Goal: Entertainment & Leisure: Consume media (video, audio)

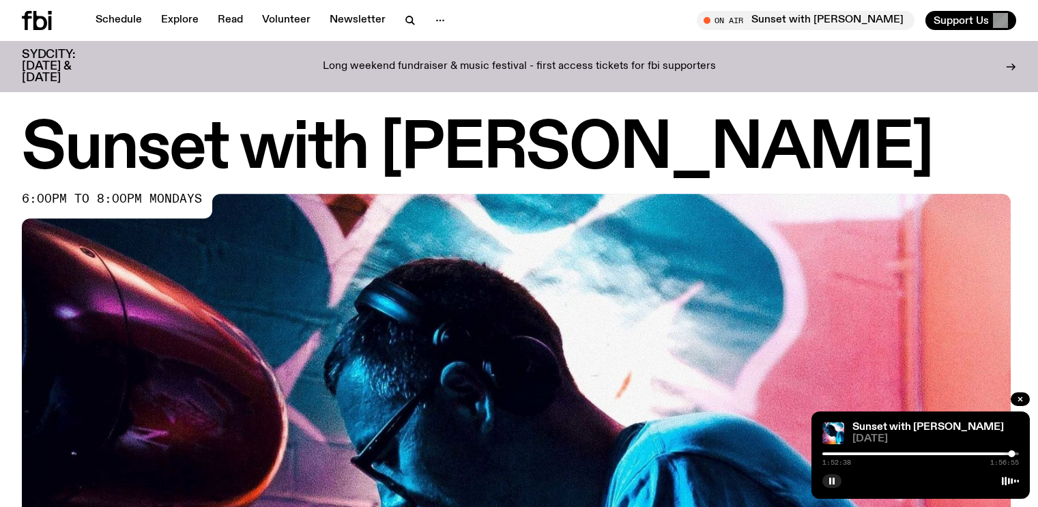
scroll to position [669, 0]
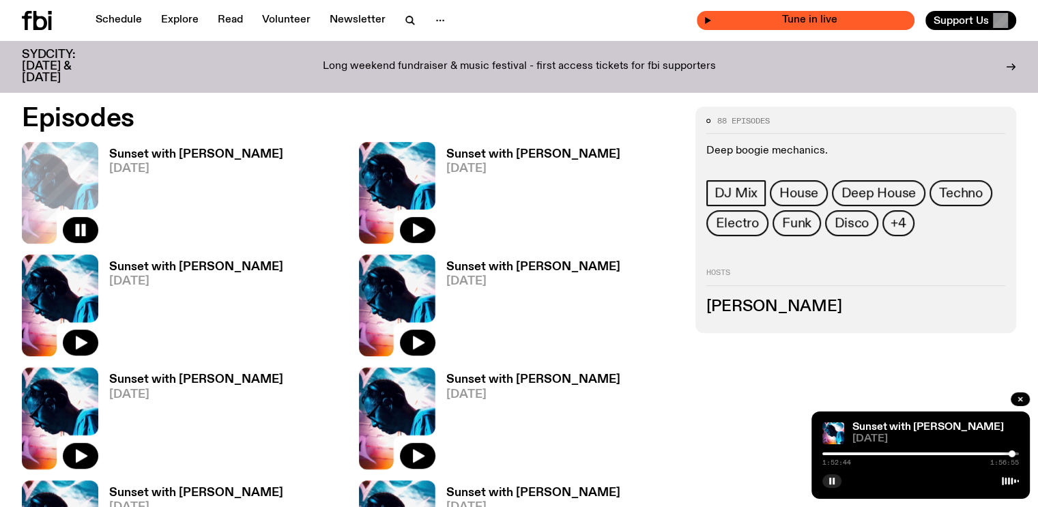
click at [766, 14] on div "Tune in live" at bounding box center [806, 20] width 218 height 19
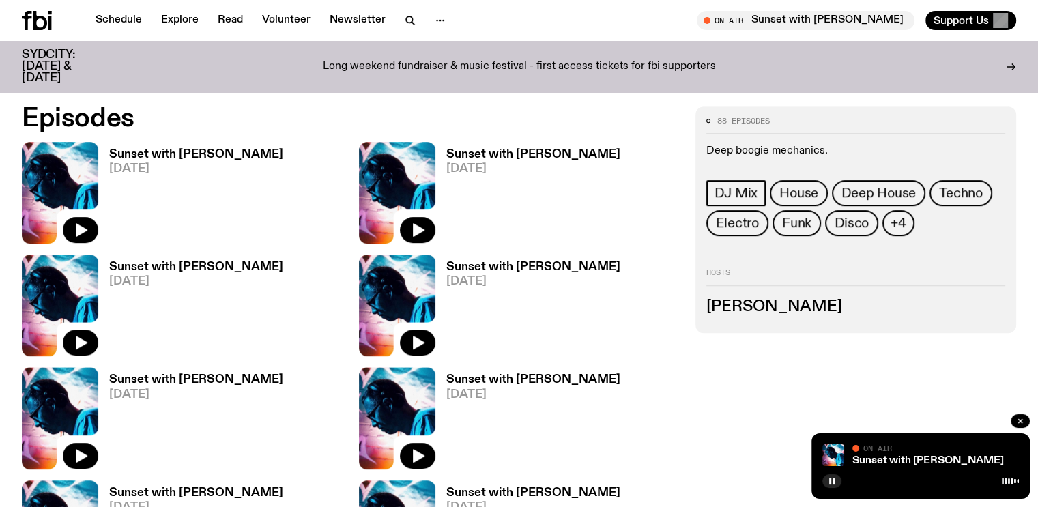
click at [697, 11] on button "On Air Sunset with [PERSON_NAME] Tune in live" at bounding box center [806, 20] width 218 height 19
click at [126, 20] on link "Schedule" at bounding box center [118, 20] width 63 height 19
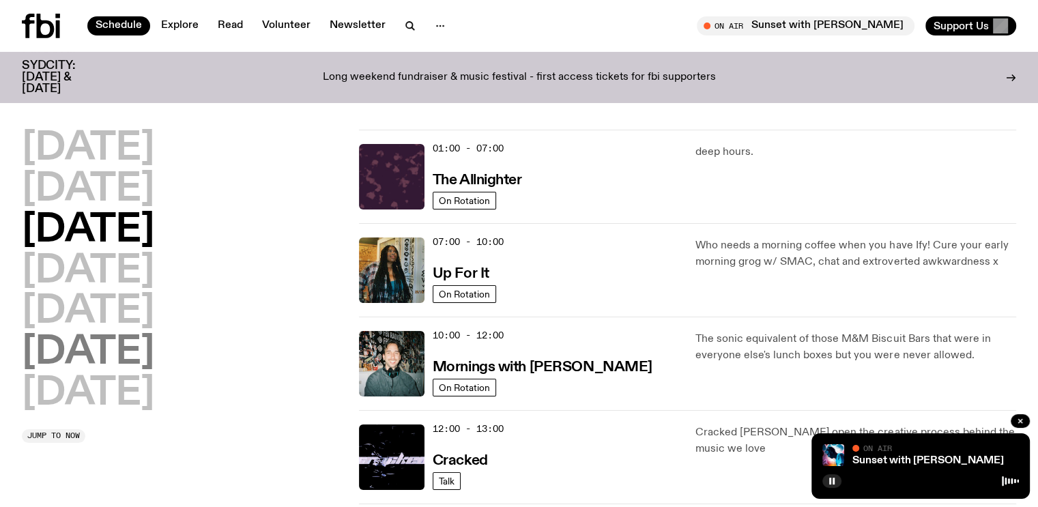
click at [102, 354] on h2 "[DATE]" at bounding box center [88, 353] width 132 height 38
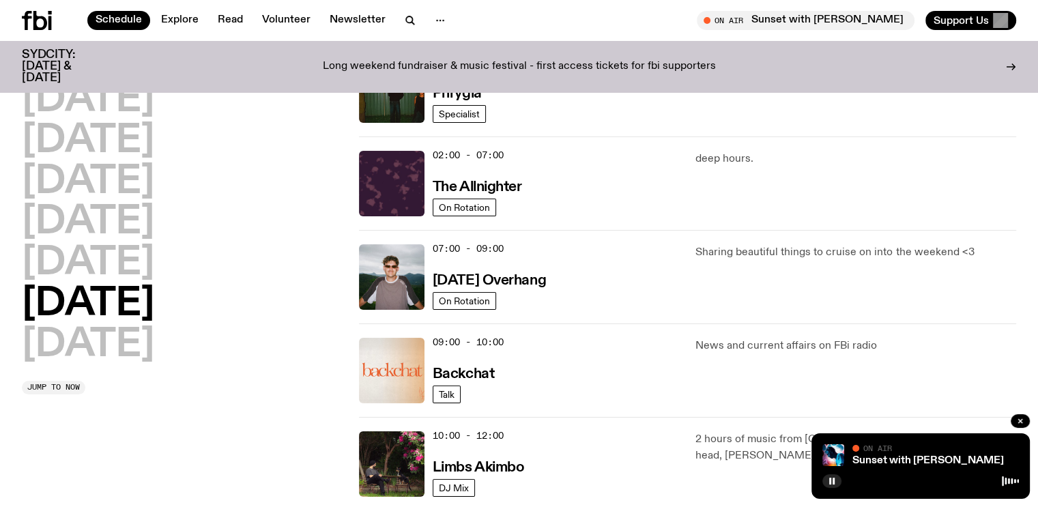
scroll to position [81, 0]
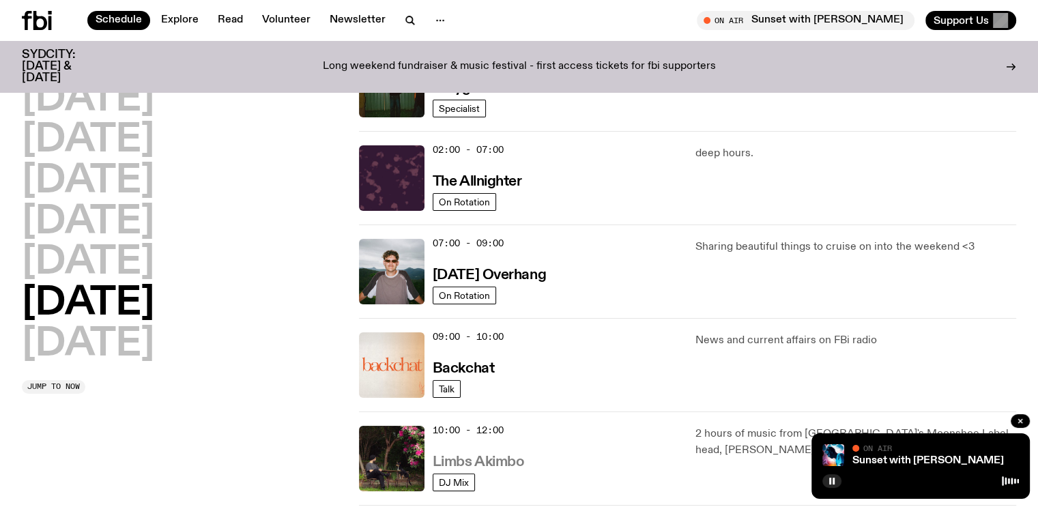
click at [486, 465] on h3 "Limbs Akimbo" at bounding box center [479, 462] width 92 height 14
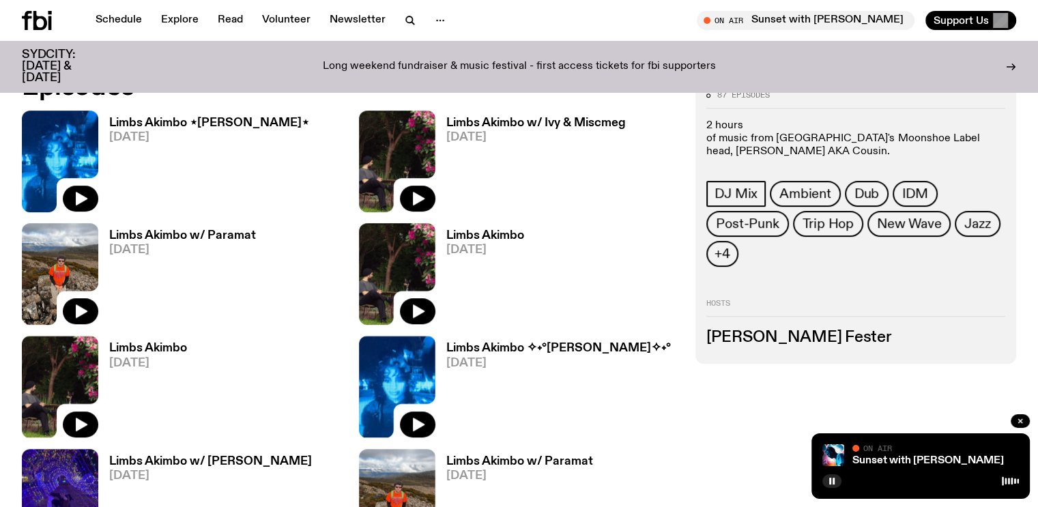
scroll to position [700, 0]
click at [409, 307] on icon "button" at bounding box center [417, 311] width 16 height 16
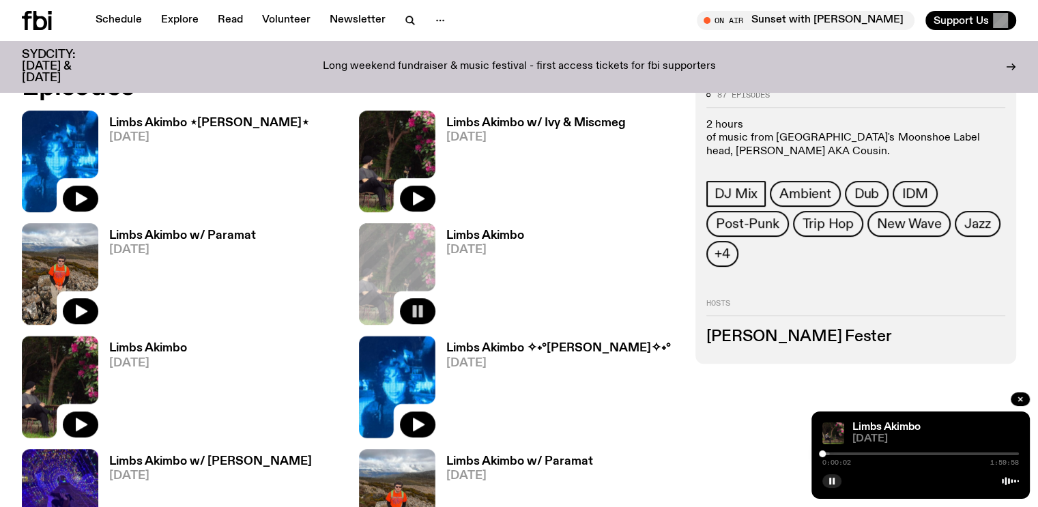
click at [833, 453] on div at bounding box center [920, 453] width 197 height 3
click at [828, 454] on div at bounding box center [828, 453] width 7 height 7
